Goal: Transaction & Acquisition: Purchase product/service

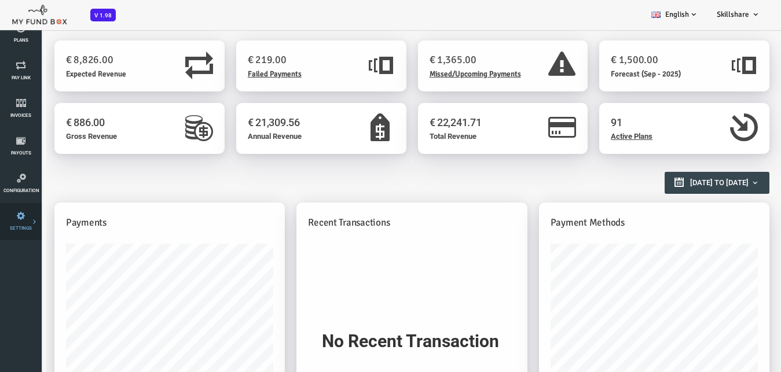
scroll to position [156, 0]
click at [0, 0] on icon at bounding box center [0, 0] width 0 height 0
click at [17, 192] on icon at bounding box center [21, 191] width 36 height 9
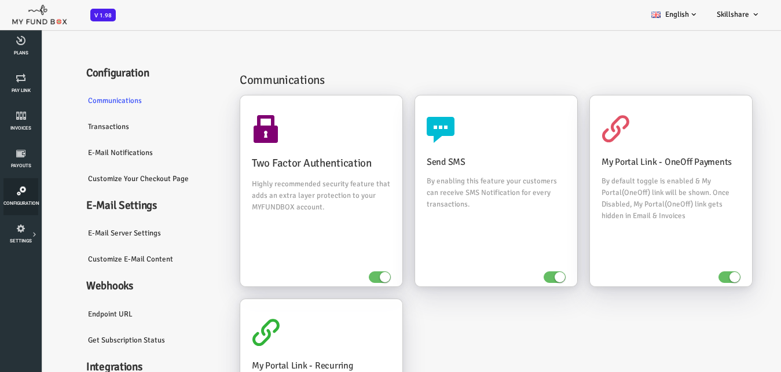
scroll to position [0, 0]
click at [69, 124] on link "Transactions" at bounding box center [121, 127] width 151 height 27
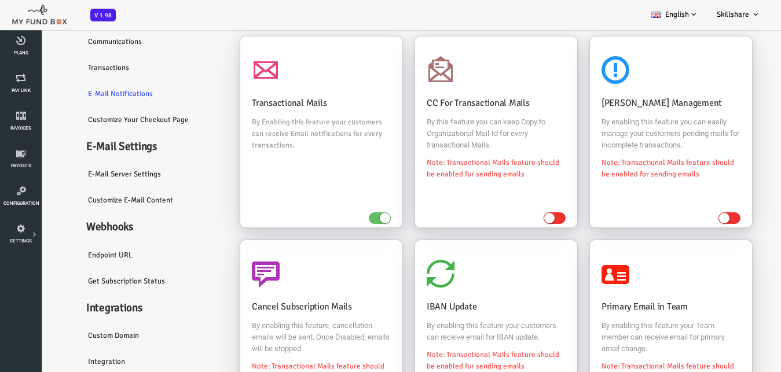
click at [78, 173] on link "E-Mail server settings" at bounding box center [121, 174] width 151 height 27
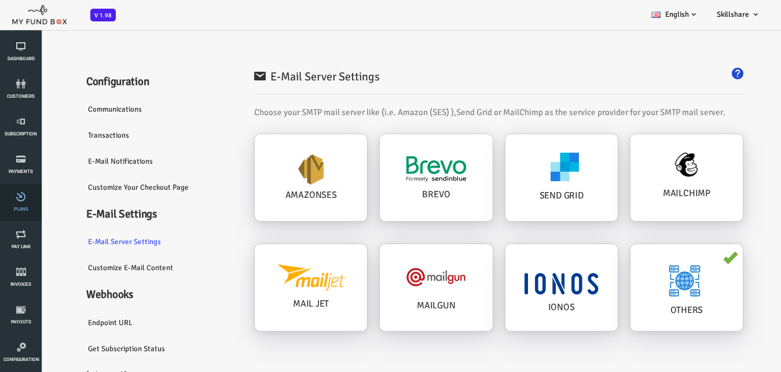
click at [0, 0] on span "Plans" at bounding box center [0, 0] width 0 height 0
click at [21, 343] on icon at bounding box center [21, 347] width 36 height 9
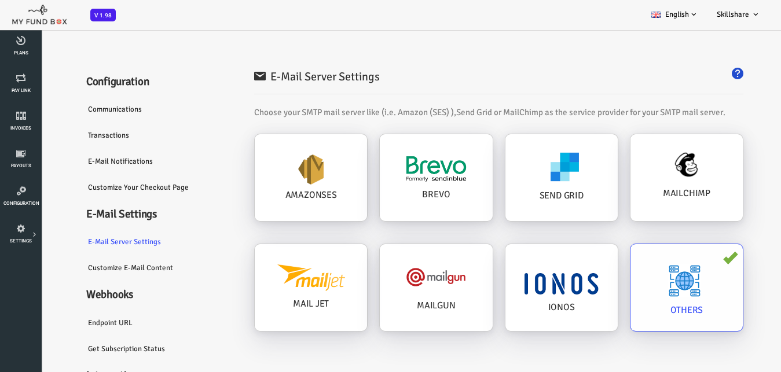
click at [587, 221] on div "OTHERS" at bounding box center [530, 177] width 112 height 87
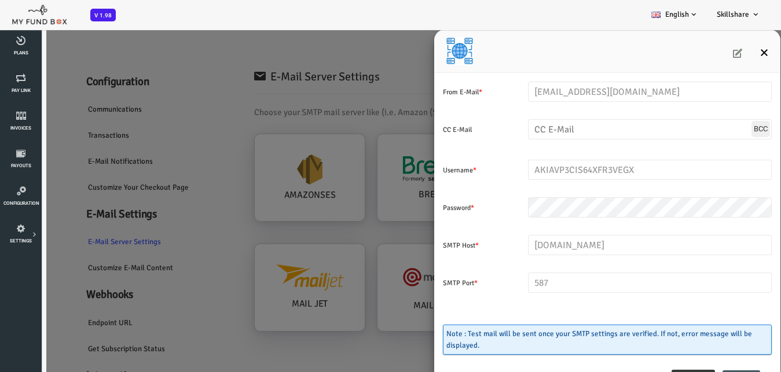
click at [734, 50] on icon "Close" at bounding box center [733, 52] width 9 height 9
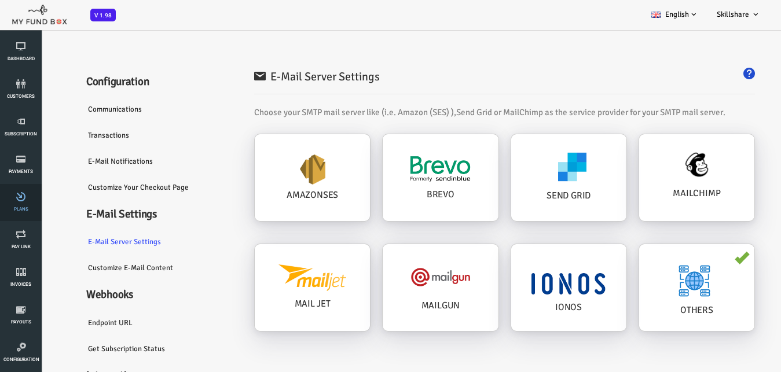
click at [24, 196] on icon at bounding box center [20, 196] width 35 height 9
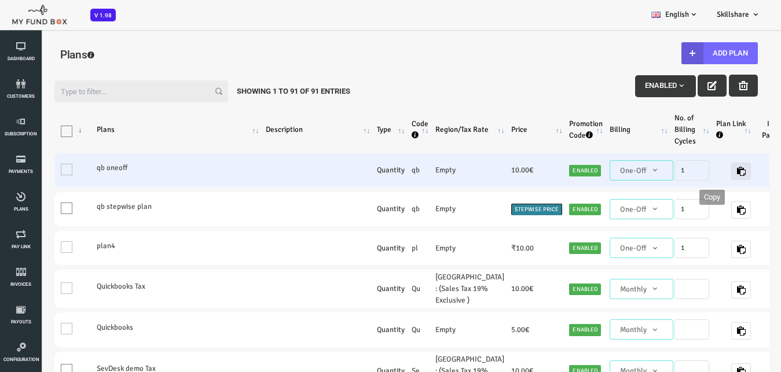
click at [706, 173] on icon "button" at bounding box center [710, 171] width 9 height 9
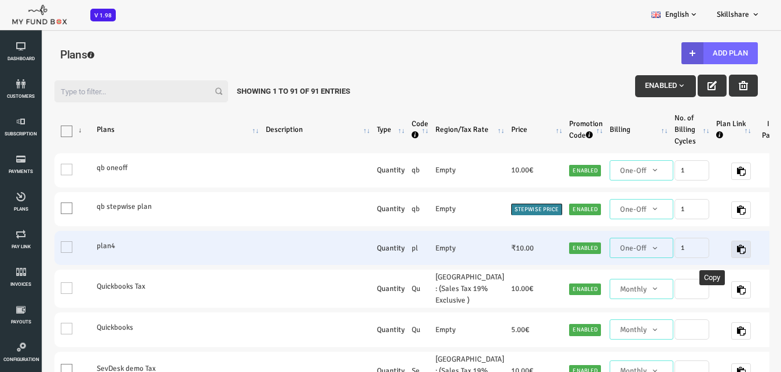
click at [706, 253] on icon "button" at bounding box center [710, 249] width 9 height 9
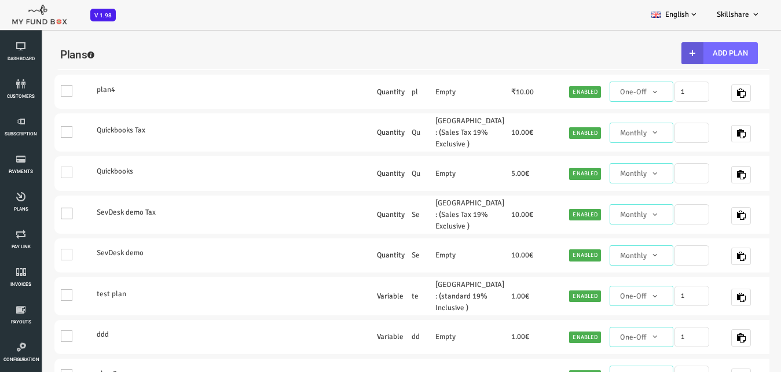
scroll to position [52, 0]
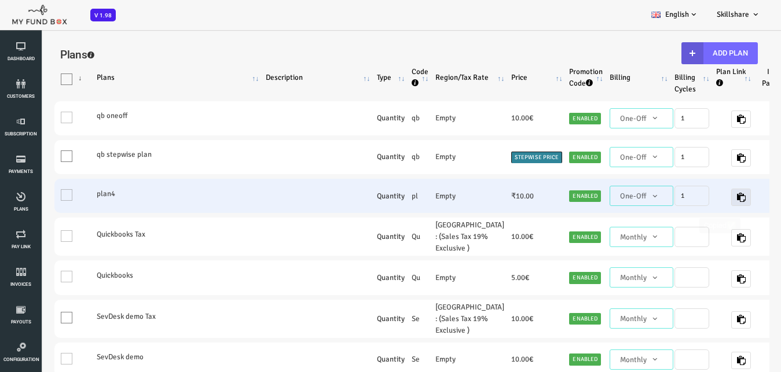
click at [706, 202] on icon "button" at bounding box center [710, 197] width 9 height 9
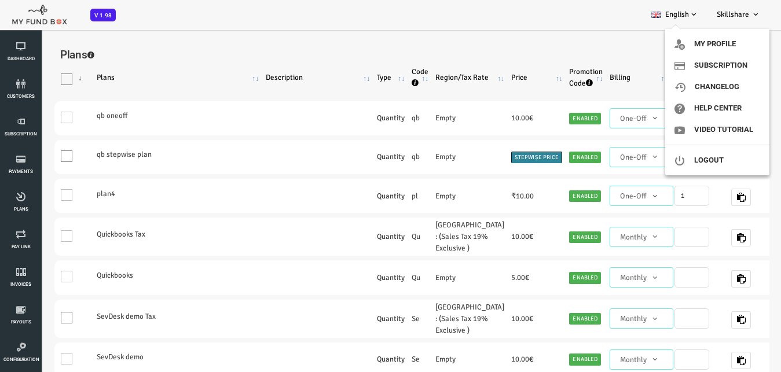
click at [732, 19] on span "Skillshare" at bounding box center [733, 14] width 32 height 9
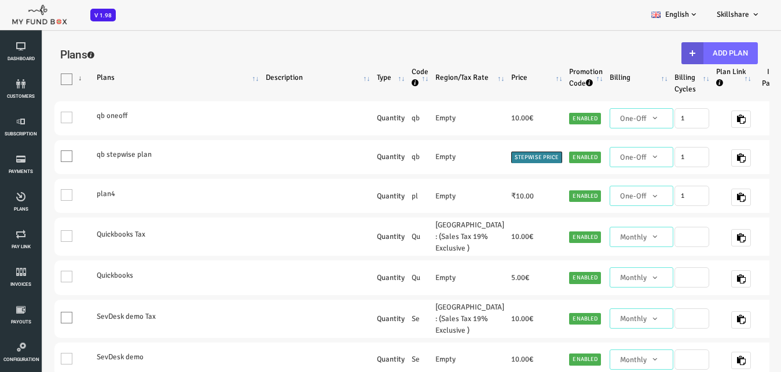
click at [729, 11] on span "Skillshare" at bounding box center [733, 14] width 32 height 9
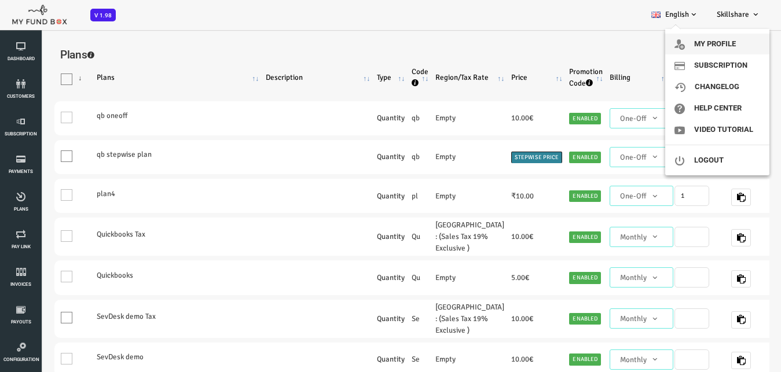
click at [725, 40] on link "My profile" at bounding box center [718, 44] width 104 height 21
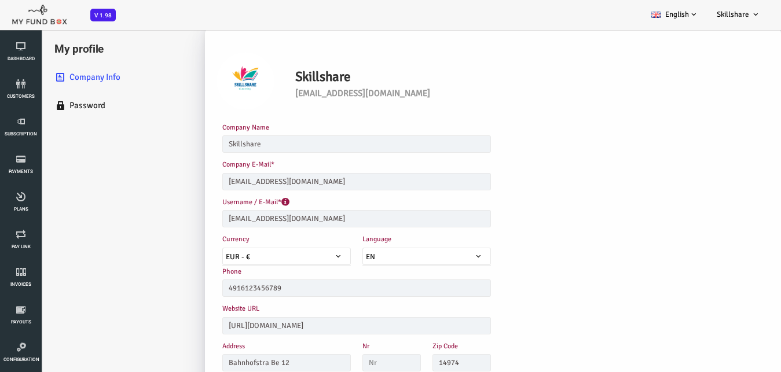
scroll to position [0, 0]
click at [25, 194] on icon at bounding box center [20, 196] width 35 height 9
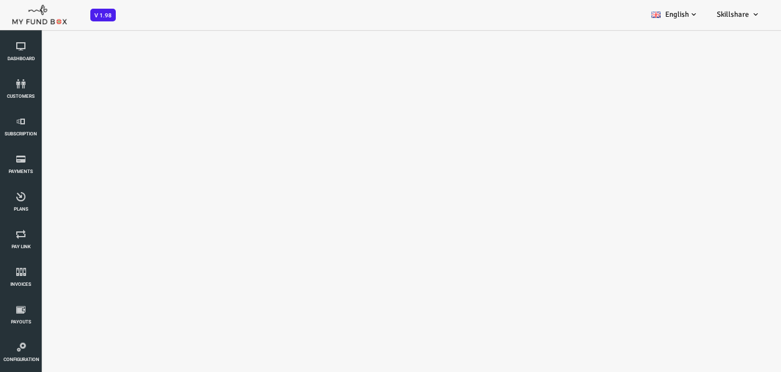
select select "100"
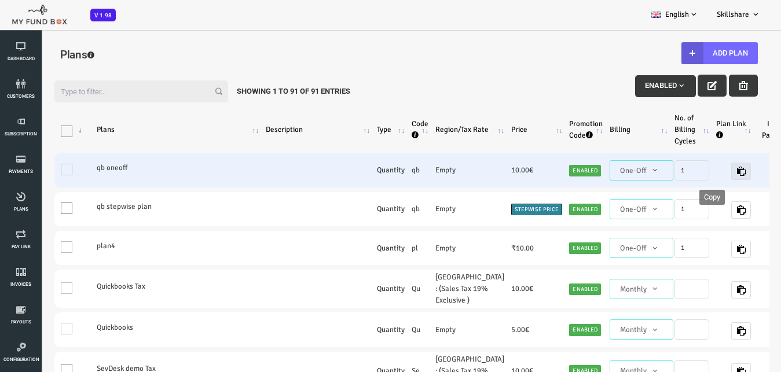
drag, startPoint x: 676, startPoint y: 173, endPoint x: 659, endPoint y: 169, distance: 17.3
click at [706, 173] on icon "button" at bounding box center [710, 171] width 9 height 9
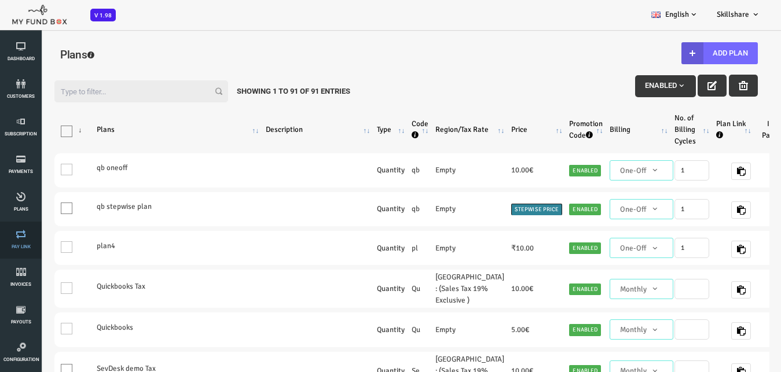
click at [17, 241] on link "Pay Link" at bounding box center [20, 240] width 35 height 37
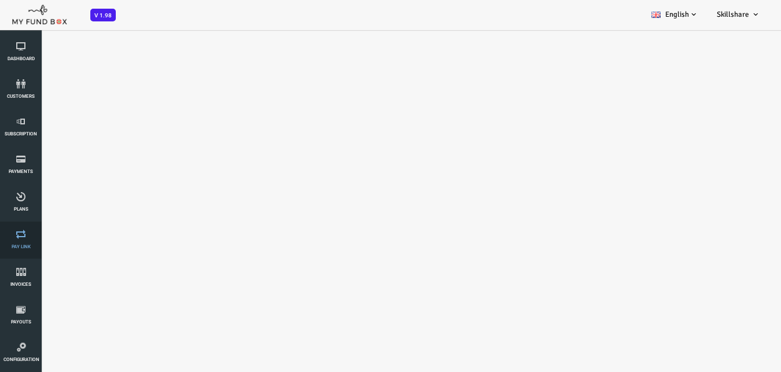
select select "100"
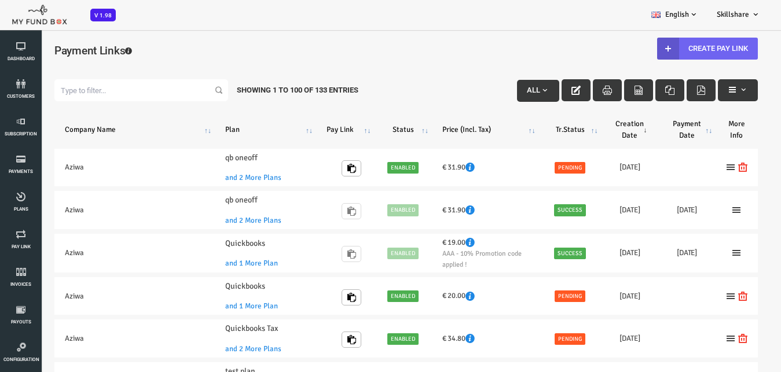
click at [655, 46] on link "Create Pay Link" at bounding box center [676, 49] width 101 height 22
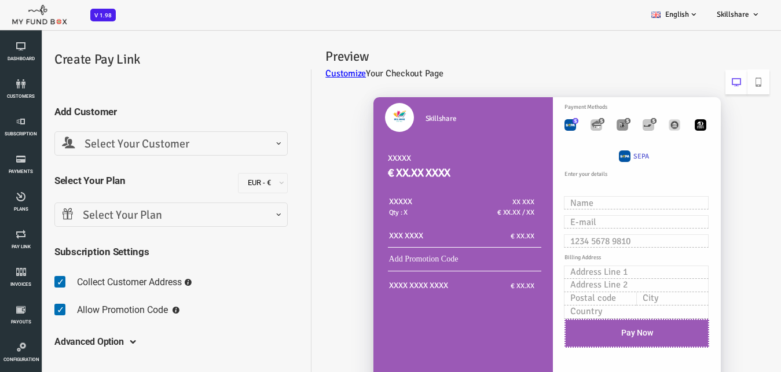
click at [210, 153] on span "Select Your Customer" at bounding box center [140, 145] width 218 height 18
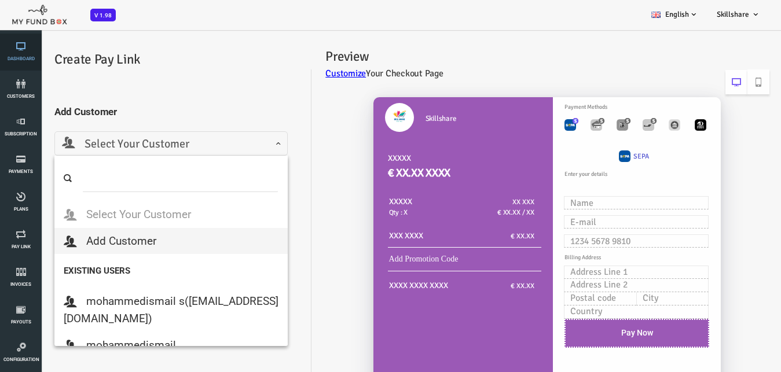
click at [24, 46] on icon at bounding box center [20, 46] width 35 height 9
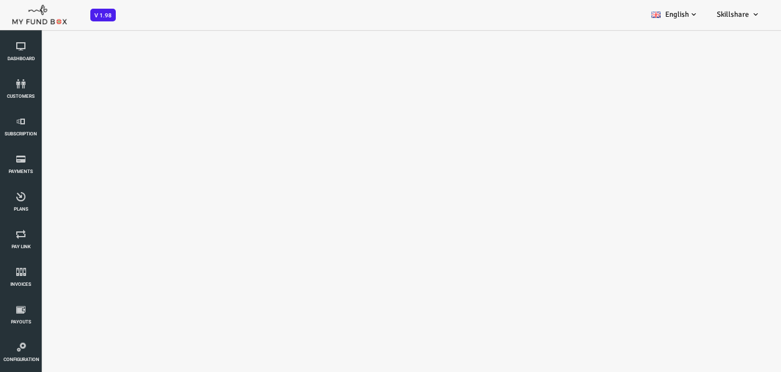
select select "100"
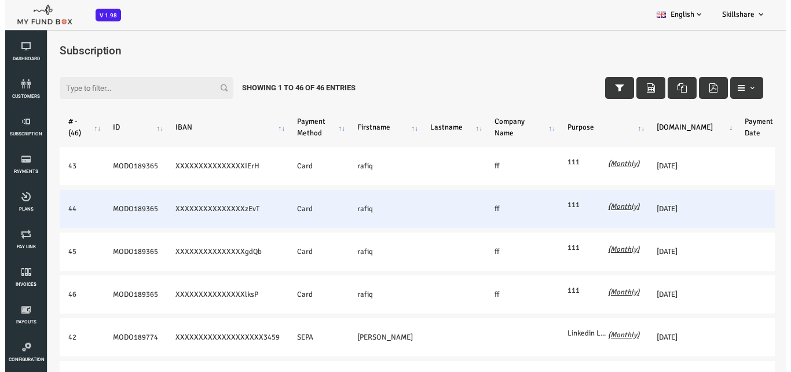
scroll to position [0, 137]
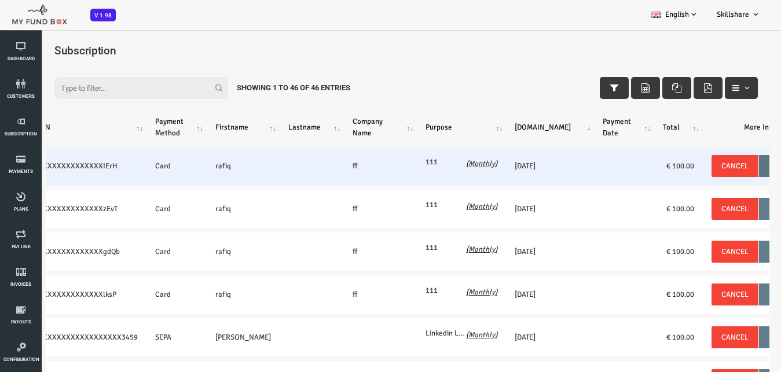
click at [728, 164] on button "Book" at bounding box center [747, 166] width 39 height 22
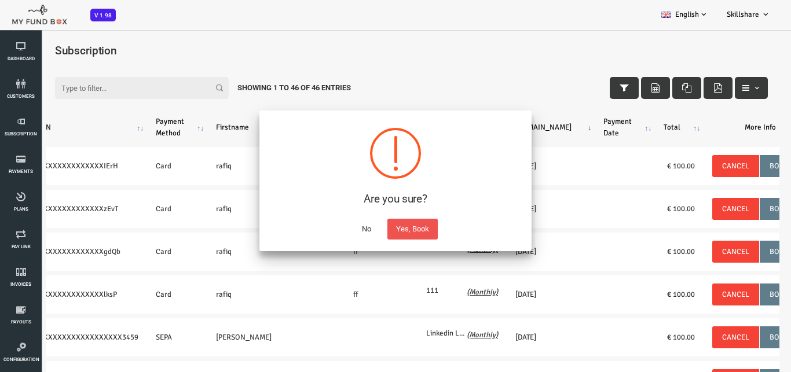
scroll to position [0, 127]
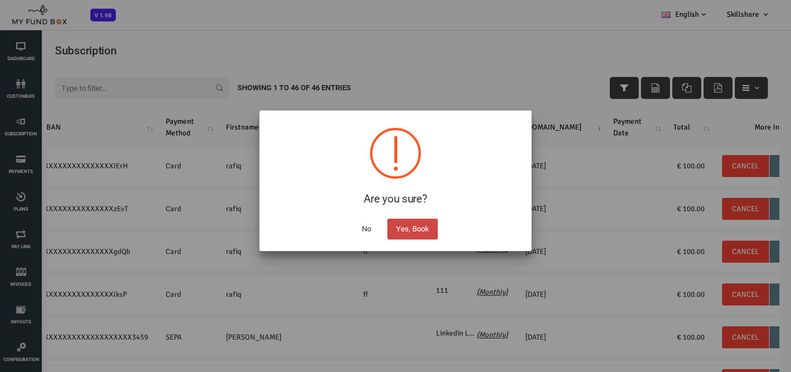
click at [419, 226] on button "Yes, Book" at bounding box center [413, 229] width 50 height 21
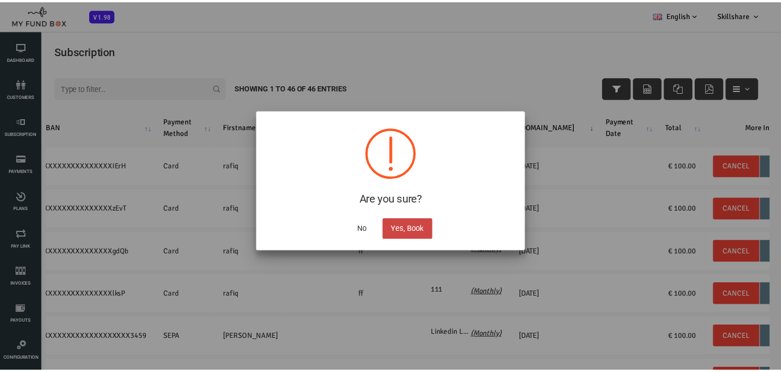
scroll to position [0, 44]
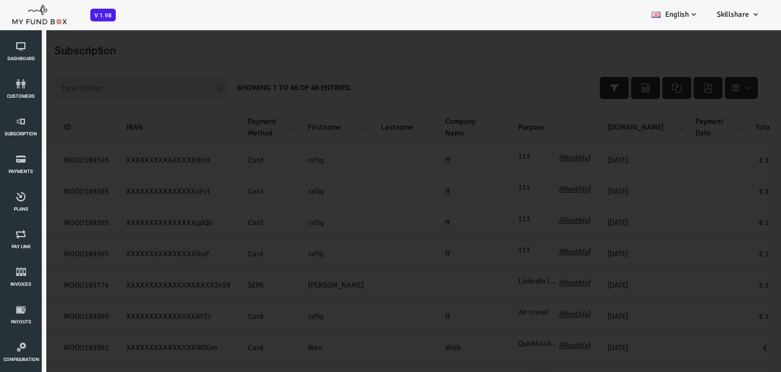
select select "100"
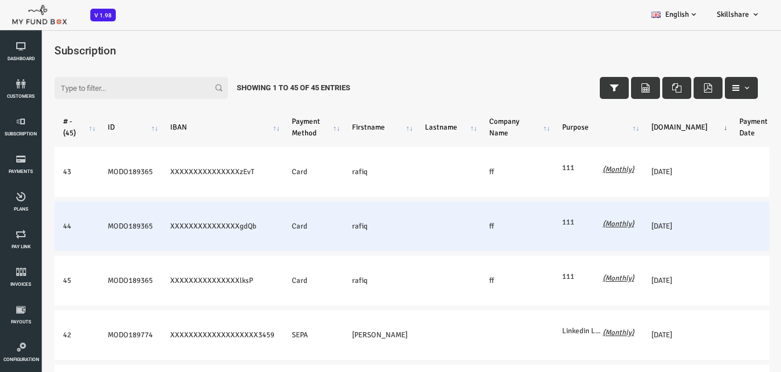
click at [98, 226] on td "MODO189365" at bounding box center [99, 227] width 63 height 50
copy td "MODO189365"
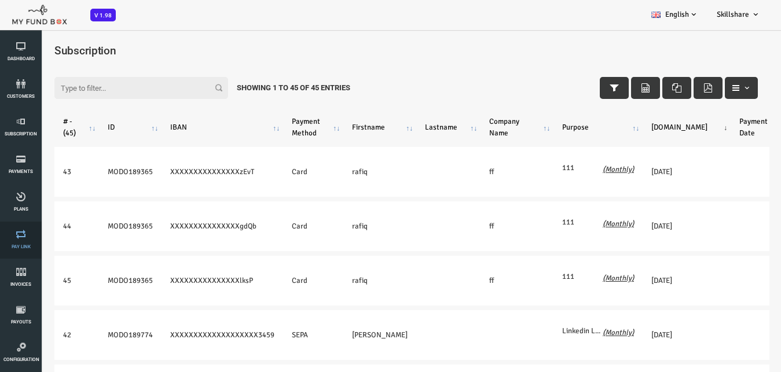
click at [17, 240] on link "Pay Link" at bounding box center [20, 240] width 35 height 37
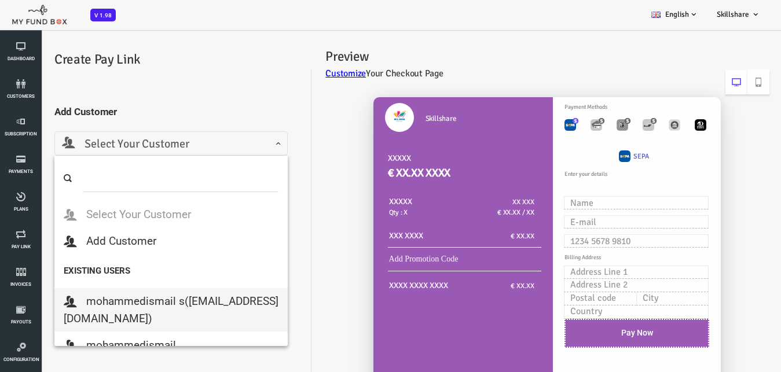
scroll to position [400, 0]
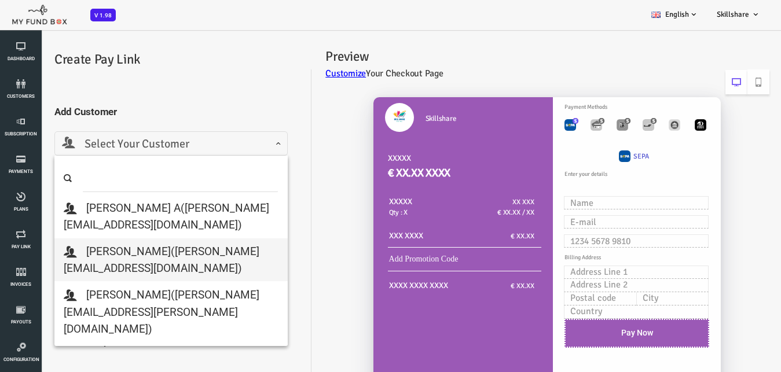
select select "thanveer.aslam@myfundbox.de"
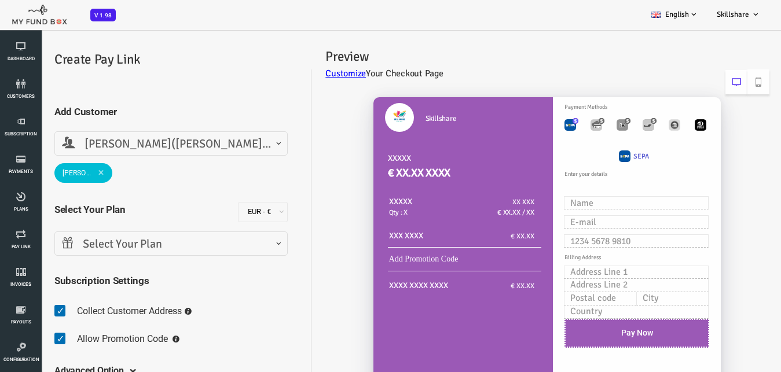
click at [140, 255] on span "Select Your Plan" at bounding box center [139, 244] width 233 height 24
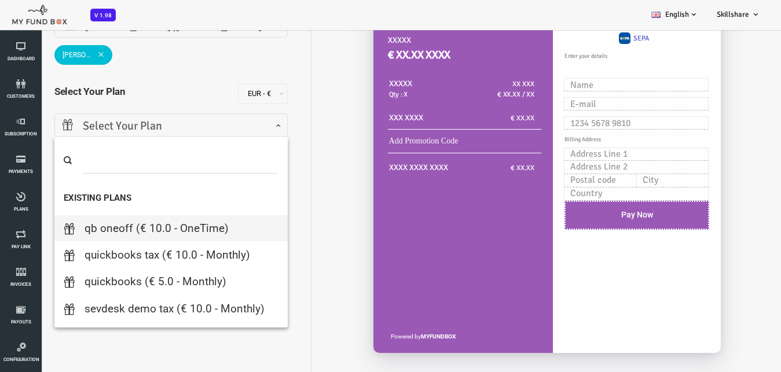
scroll to position [80, 0]
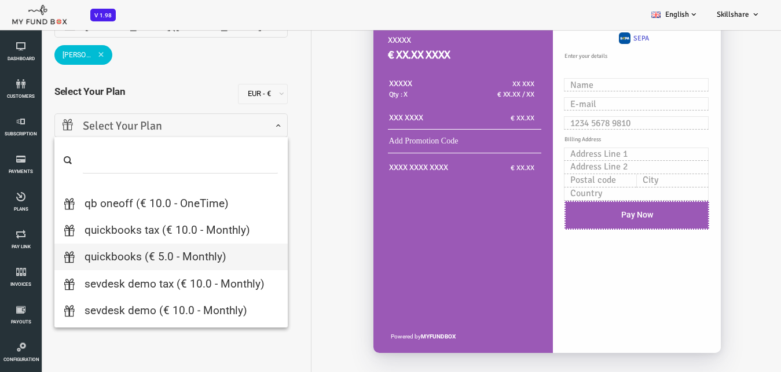
type input "1"
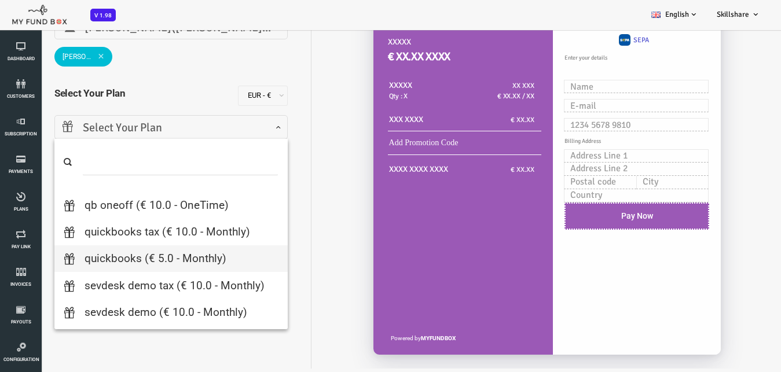
scroll to position [90, 0]
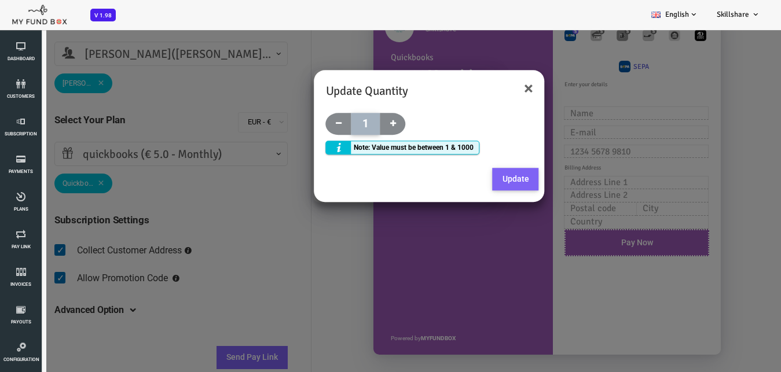
click at [488, 173] on button "Update" at bounding box center [485, 179] width 46 height 23
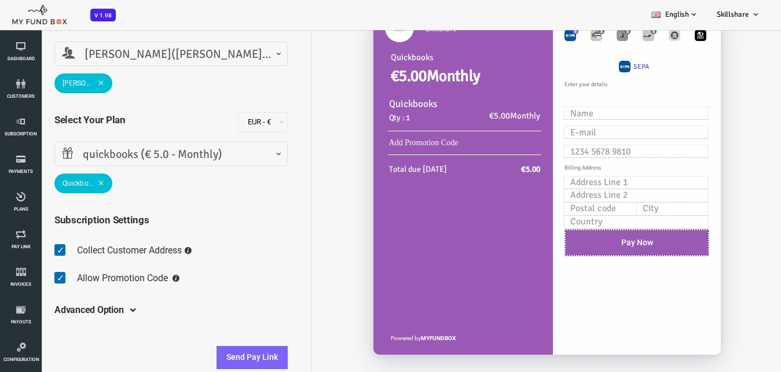
click at [226, 150] on span "quickbooks (€ 5.0 - Monthly)" at bounding box center [140, 155] width 218 height 18
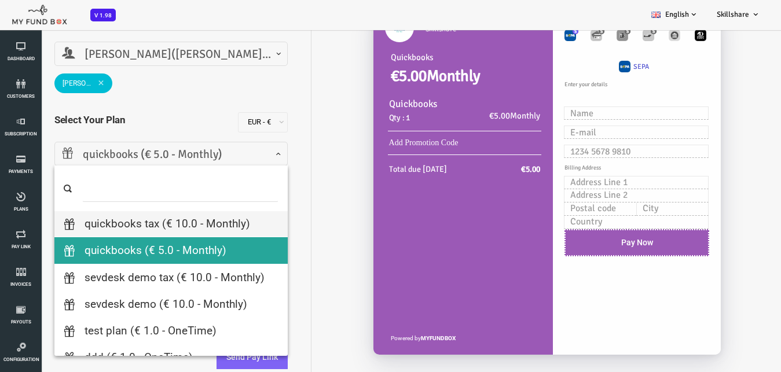
scroll to position [35, 0]
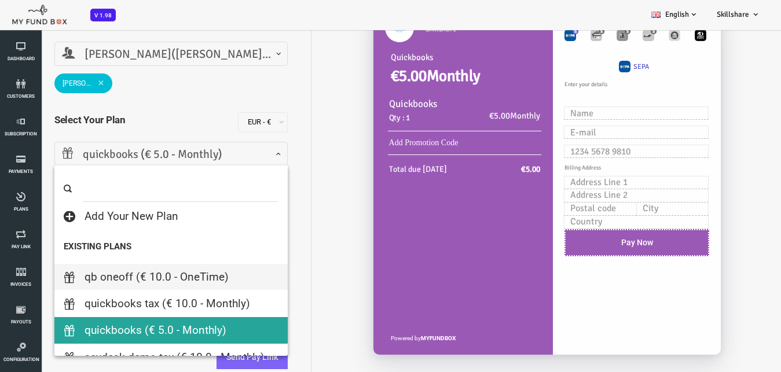
select select "qb oneoff"
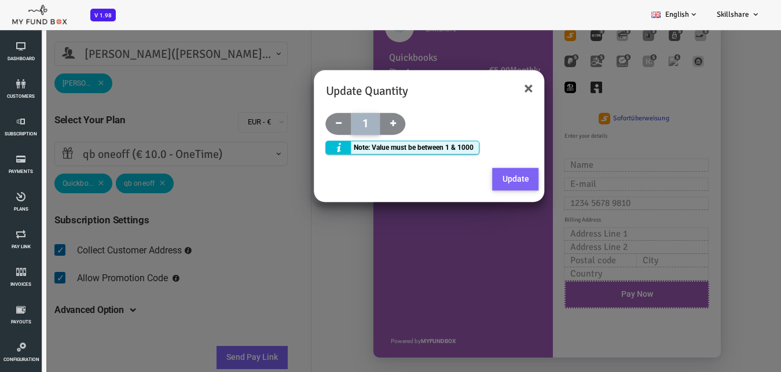
click at [494, 173] on button "Update" at bounding box center [485, 179] width 46 height 23
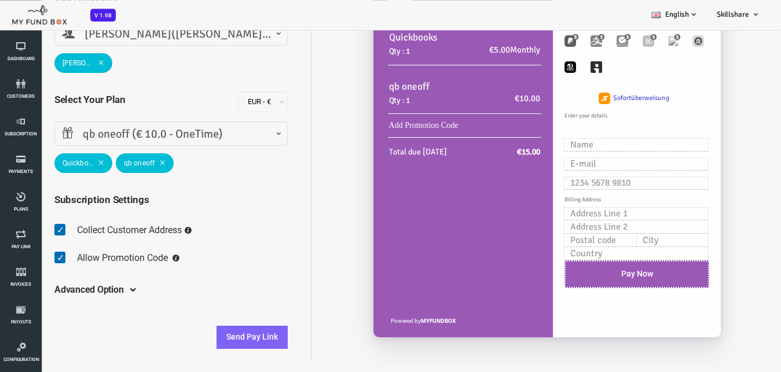
scroll to position [119, 0]
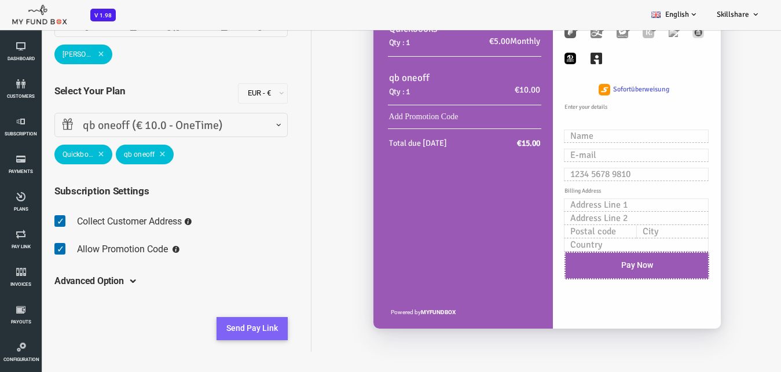
click at [229, 331] on button "Send Pay Link" at bounding box center [220, 328] width 71 height 23
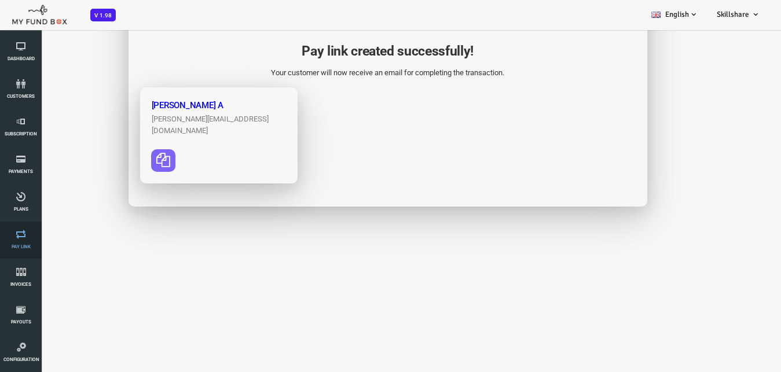
click at [19, 236] on icon at bounding box center [20, 234] width 35 height 9
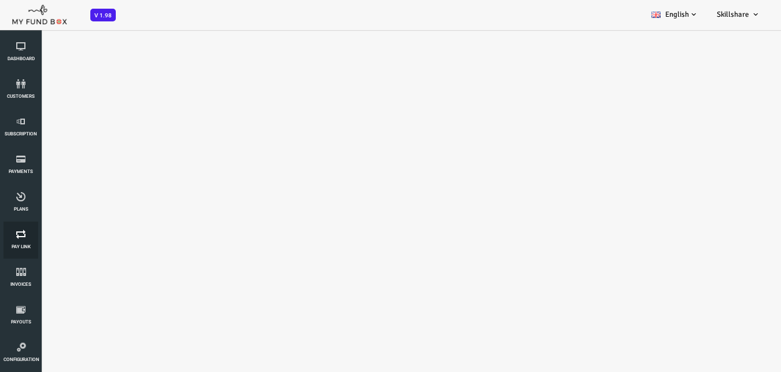
select select "100"
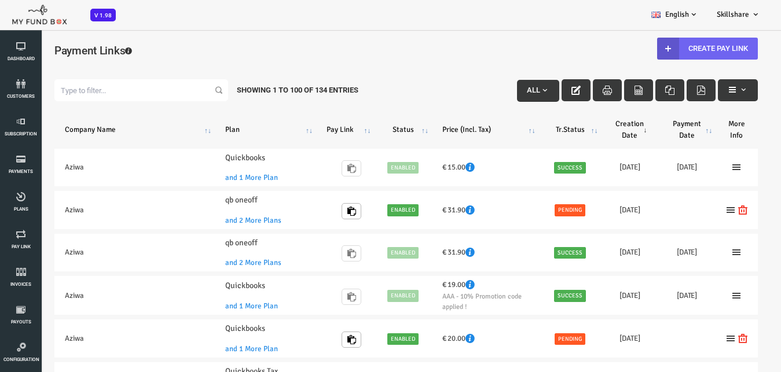
click at [683, 50] on link "Create Pay Link" at bounding box center [676, 49] width 101 height 22
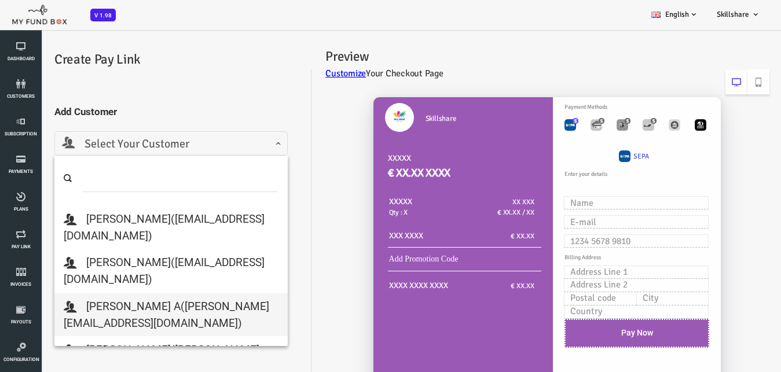
scroll to position [320, 0]
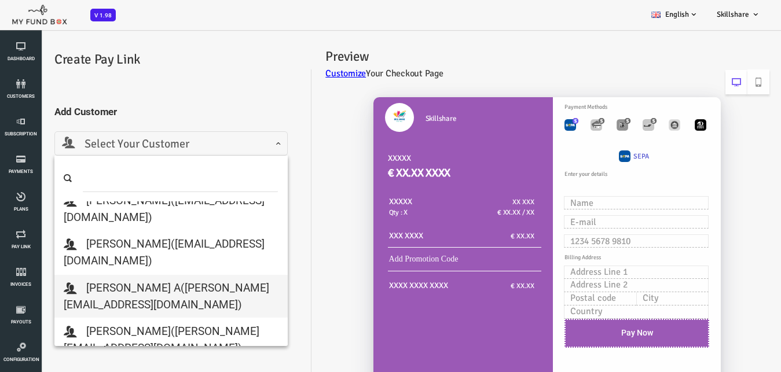
select select "thanveer.aslam@myfundbox.de"
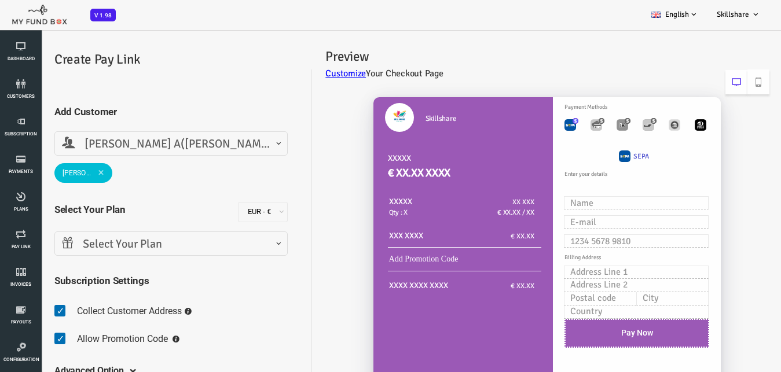
click at [154, 250] on span "Select Your Plan" at bounding box center [140, 245] width 218 height 18
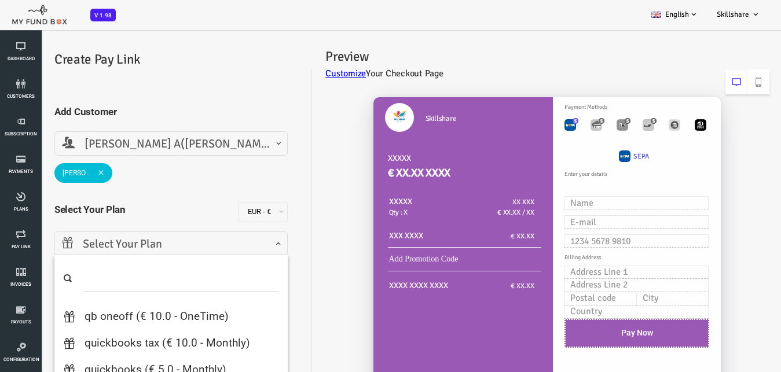
scroll to position [160, 0]
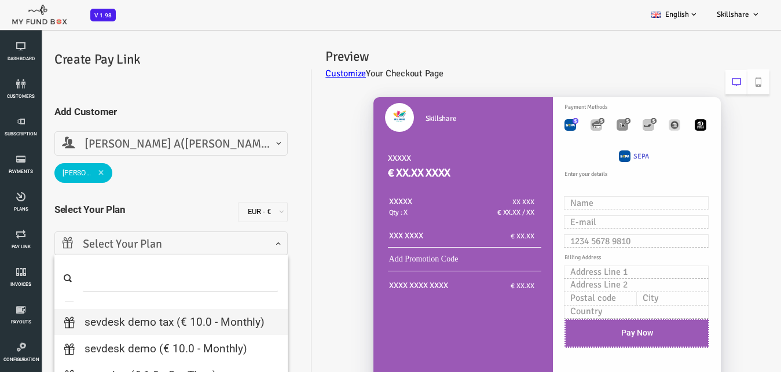
type input "1"
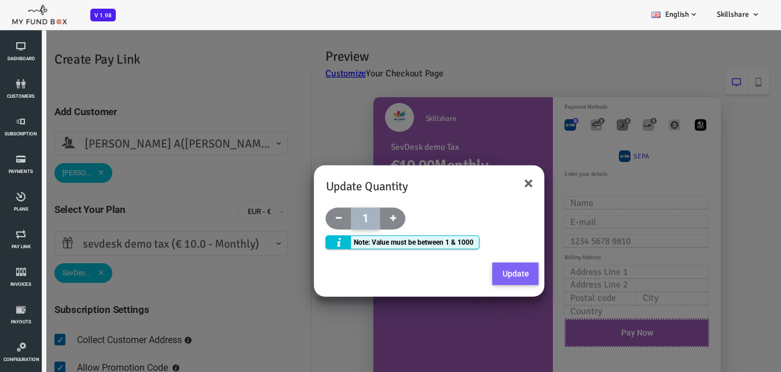
click at [496, 273] on button "Update" at bounding box center [485, 274] width 46 height 23
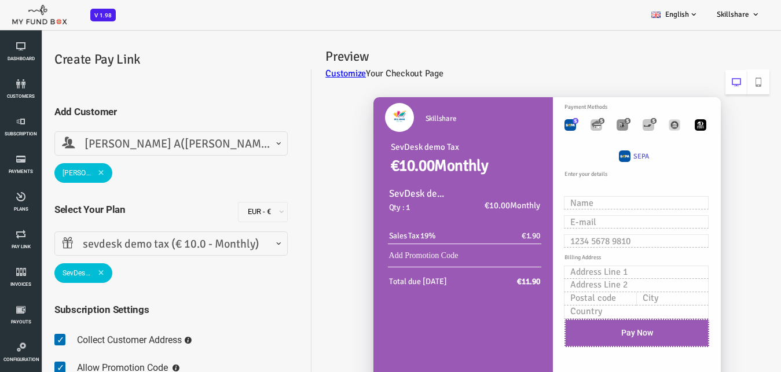
click at [156, 249] on span "sevdesk demo tax (€ 10.0 - Monthly)" at bounding box center [140, 245] width 218 height 18
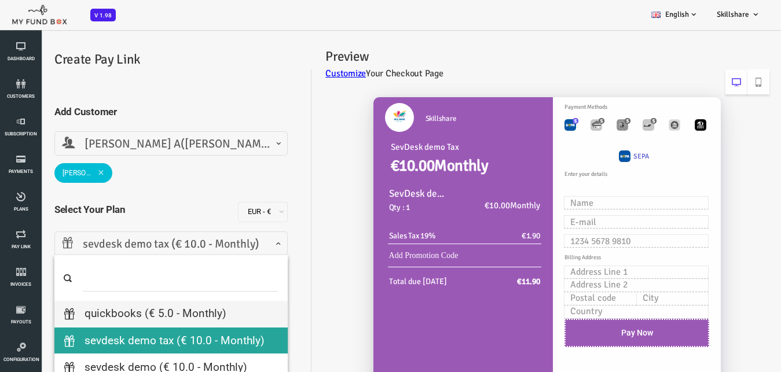
scroll to position [61, 0]
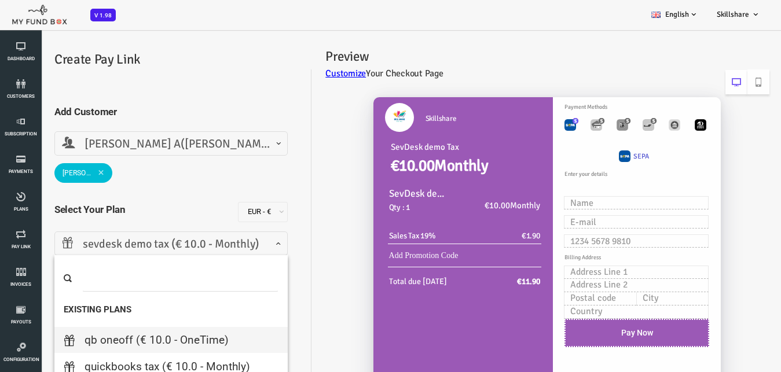
select select "qb oneoff"
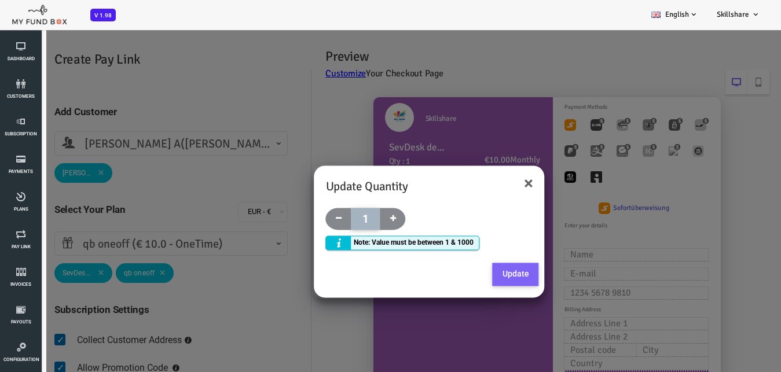
click at [477, 266] on button "Update" at bounding box center [485, 275] width 46 height 23
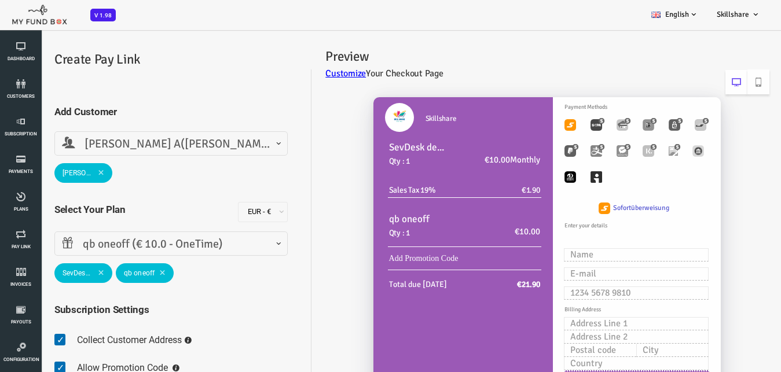
scroll to position [142, 0]
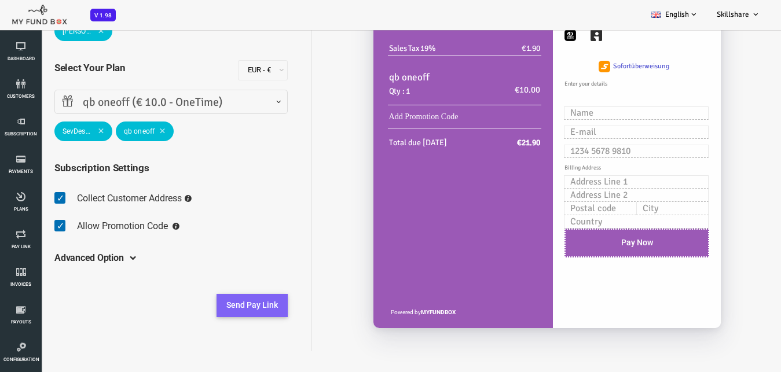
click at [234, 308] on button "Send Pay Link" at bounding box center [220, 305] width 71 height 23
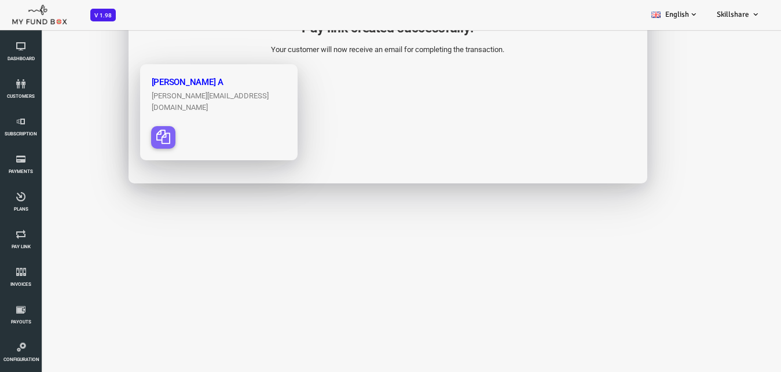
click at [130, 130] on icon "button" at bounding box center [132, 137] width 14 height 14
click at [14, 279] on link "Invoices" at bounding box center [20, 278] width 35 height 37
click at [20, 272] on icon at bounding box center [20, 272] width 35 height 9
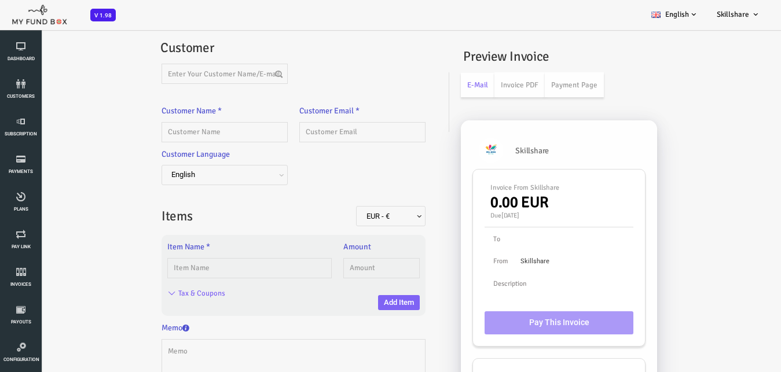
scroll to position [0, 0]
click at [207, 78] on input "text" at bounding box center [193, 74] width 126 height 20
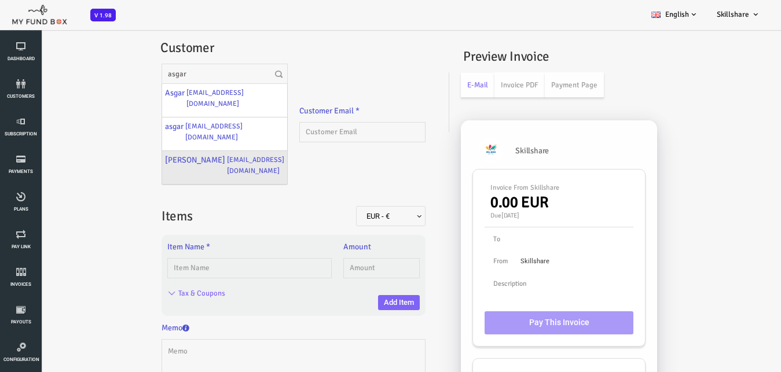
click at [205, 154] on label "asgar.hameed@myfundbox.de" at bounding box center [224, 165] width 57 height 23
type input "christopher"
type input "asgar.hameed@myfundbox.de"
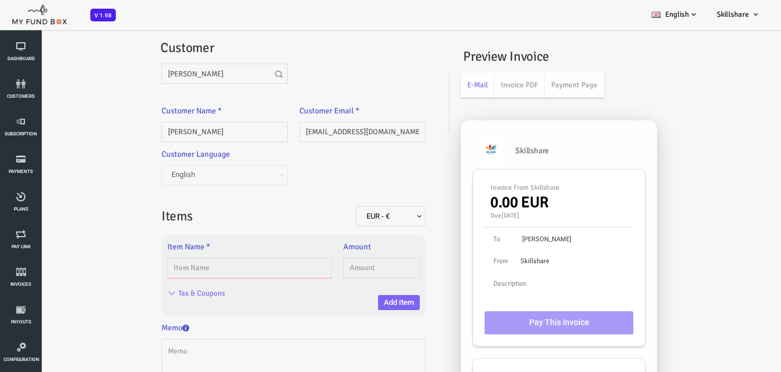
click at [191, 266] on input "text" at bounding box center [218, 268] width 165 height 20
type input "plan06"
click at [338, 275] on div "Item Name * plan06 Please Fill out this field Amount Please enter price between…" at bounding box center [262, 276] width 264 height 70
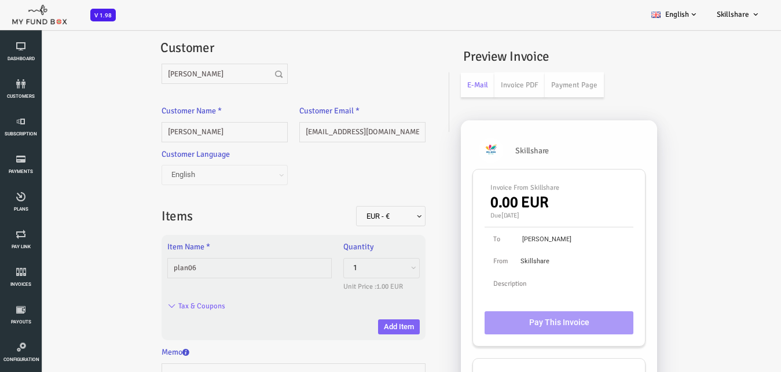
click at [346, 264] on span "1" at bounding box center [350, 268] width 68 height 12
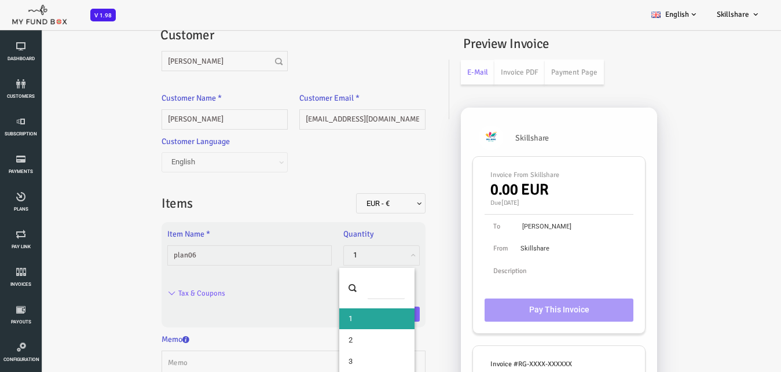
scroll to position [19, 0]
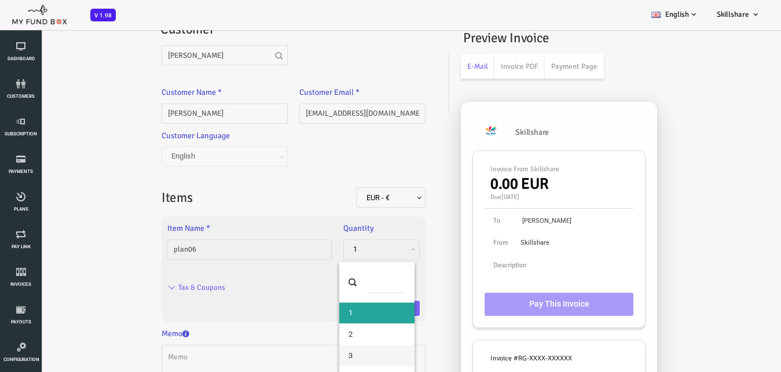
select select "3"
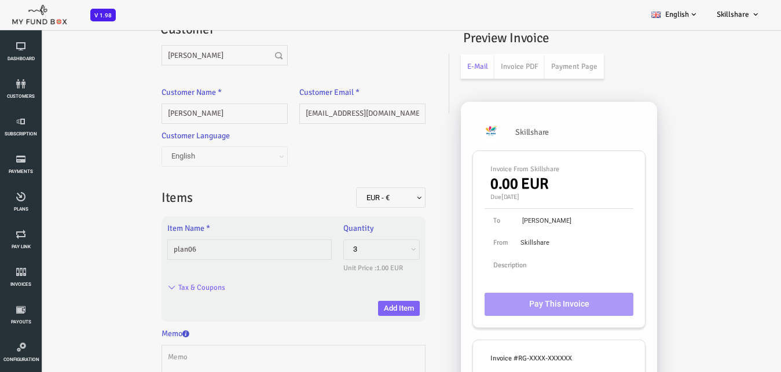
click at [262, 203] on div "EUR - € USD - $ GBP - £ INR - ₹ AUD - AU$ NZD - NZ$ TRY - ₺ CAD - C$ ARS - m$n …" at bounding box center [331, 195] width 138 height 38
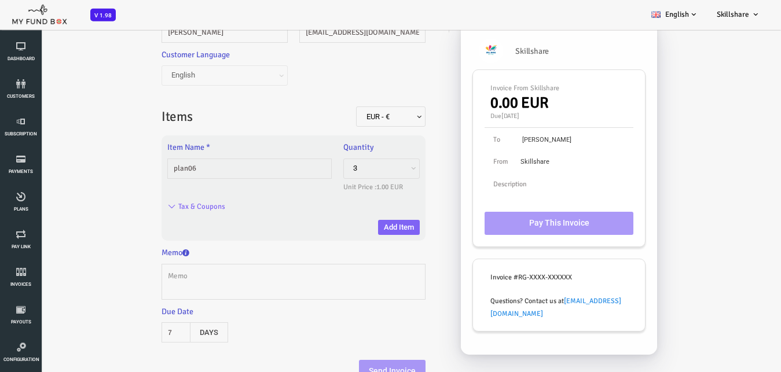
scroll to position [118, 0]
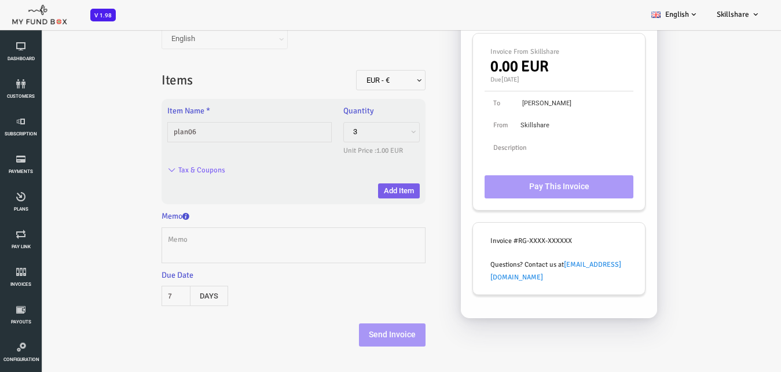
drag, startPoint x: 356, startPoint y: 192, endPoint x: 435, endPoint y: 220, distance: 84.1
click at [357, 192] on button "Add Item" at bounding box center [368, 191] width 42 height 15
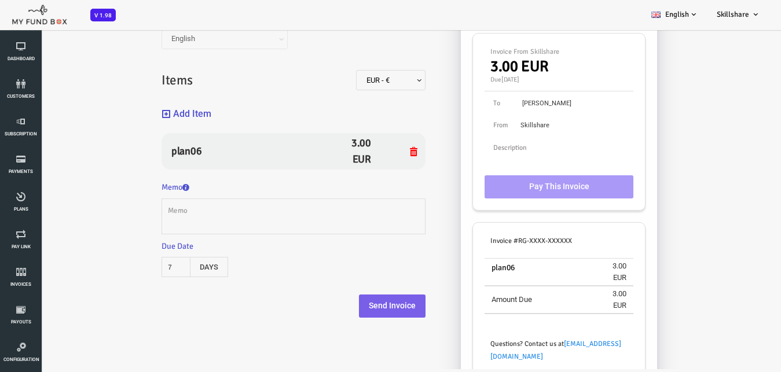
click at [352, 304] on button "Send Invoice" at bounding box center [361, 306] width 67 height 23
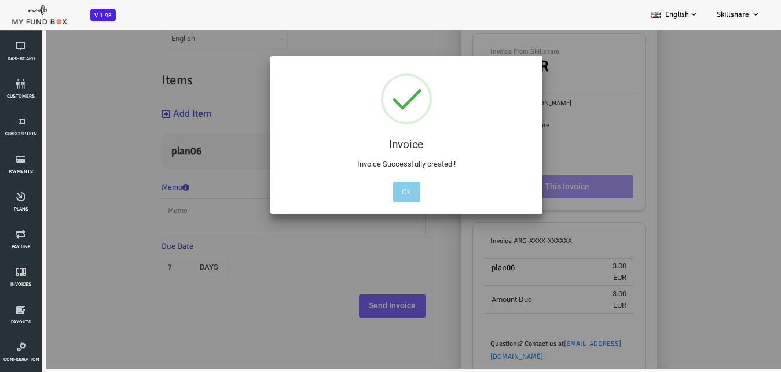
click at [371, 185] on button "Ok" at bounding box center [375, 192] width 27 height 21
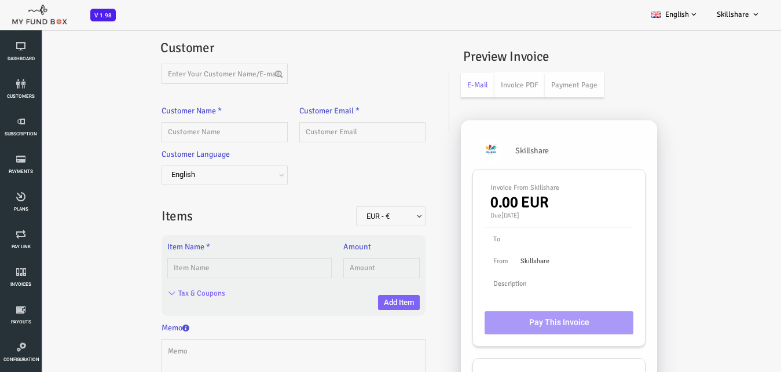
scroll to position [0, 0]
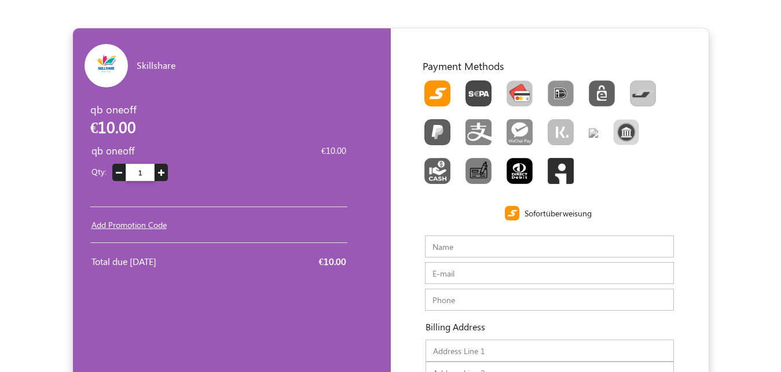
click at [512, 86] on img "Toolbar with button groups" at bounding box center [520, 94] width 26 height 26
click at [512, 86] on input "Toolbar with button groups" at bounding box center [511, 85] width 8 height 8
radio input "true"
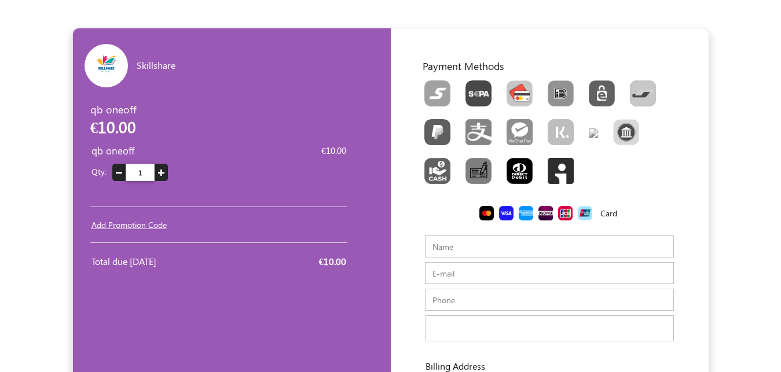
click at [450, 249] on input "Name" at bounding box center [549, 247] width 249 height 22
type input "Thanveer"
type input "thanveer.aslam@myfundbox.de"
click at [466, 305] on input "text" at bounding box center [549, 300] width 249 height 22
type input "13123133"
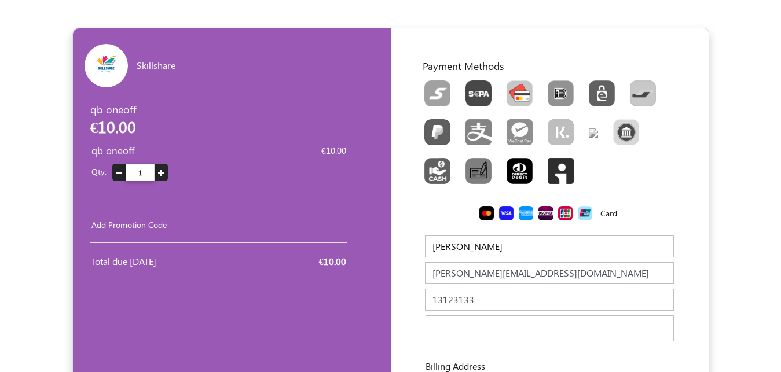
scroll to position [213, 0]
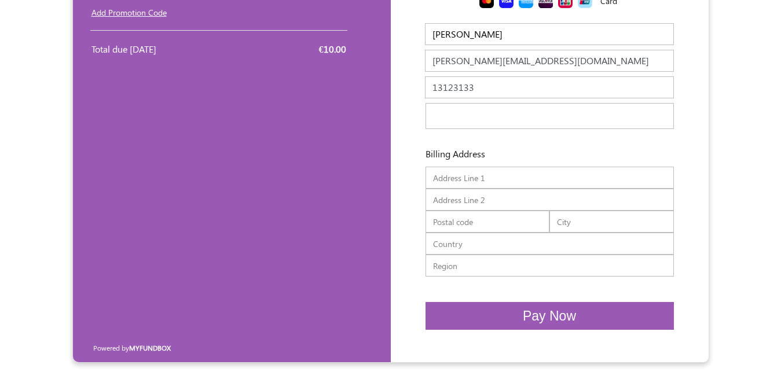
click at [587, 319] on button "Pay Now" at bounding box center [550, 316] width 249 height 28
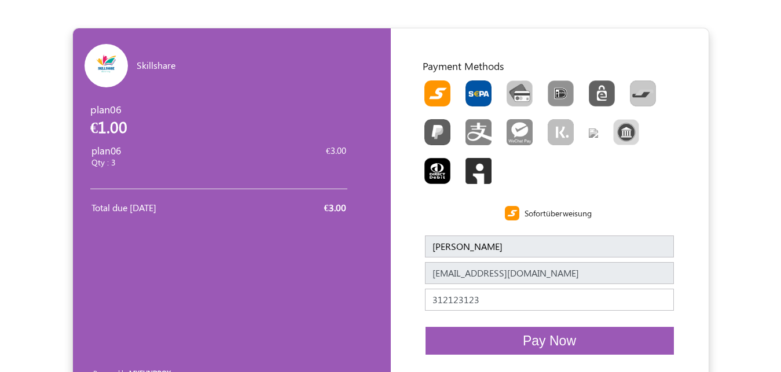
click at [474, 90] on img "Toolbar with button groups" at bounding box center [479, 94] width 26 height 26
click at [473, 88] on input "Toolbar with button groups" at bounding box center [470, 85] width 8 height 8
radio input "true"
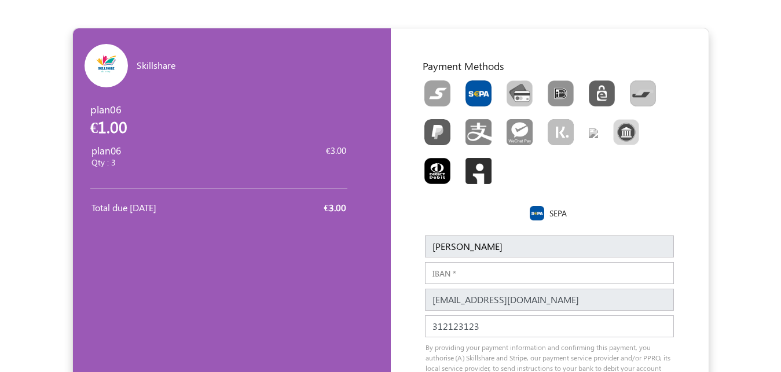
click at [451, 279] on input "IBAN" at bounding box center [549, 273] width 249 height 22
paste input "DE89370400440532013000"
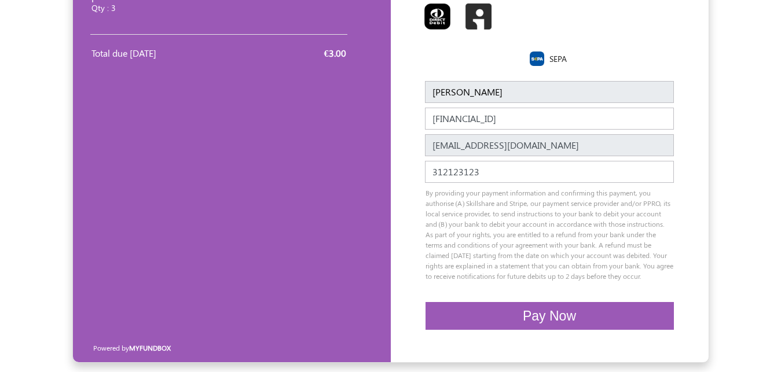
scroll to position [166, 0]
type input "DE89370400440532013000"
click at [562, 310] on span "Pay Now" at bounding box center [549, 316] width 53 height 15
